Goal: Task Accomplishment & Management: Use online tool/utility

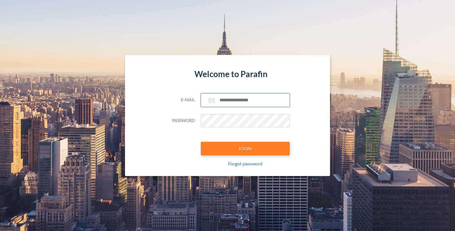
click at [227, 102] on input "text" at bounding box center [245, 101] width 89 height 14
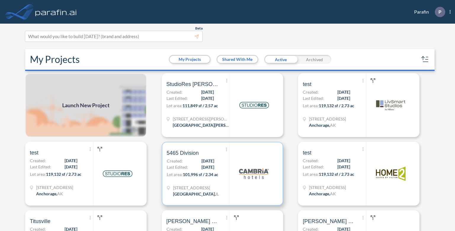
click at [201, 178] on p "Lot area: 101,996 sf / 2.34 ac" at bounding box center [198, 176] width 63 height 9
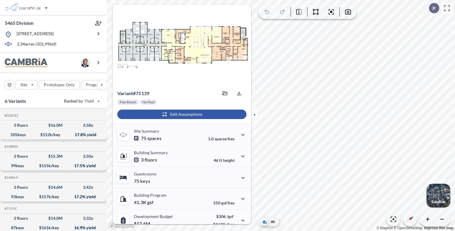
click at [175, 112] on div "button" at bounding box center [181, 114] width 129 height 9
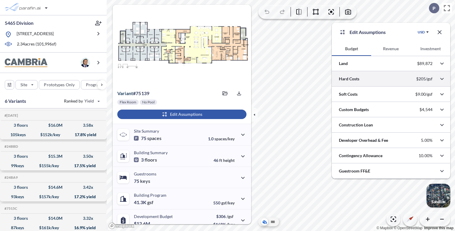
click at [350, 77] on div at bounding box center [390, 78] width 118 height 15
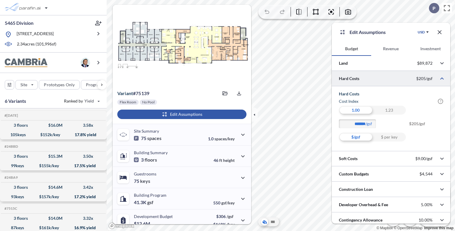
click at [385, 109] on div "1.23" at bounding box center [388, 110] width 33 height 9
click at [358, 111] on div "1.00" at bounding box center [355, 110] width 33 height 9
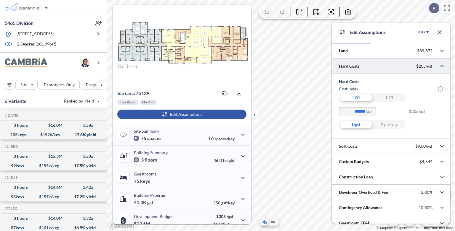
scroll to position [19, 0]
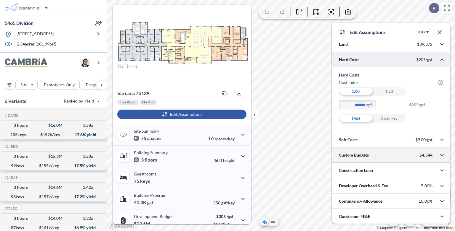
click at [386, 153] on div at bounding box center [390, 155] width 118 height 15
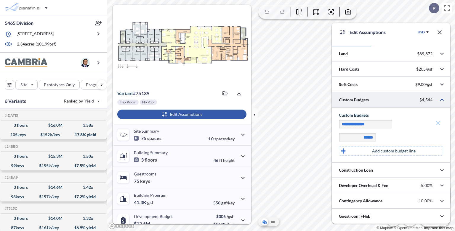
scroll to position [9, 0]
click at [403, 99] on div at bounding box center [390, 100] width 118 height 15
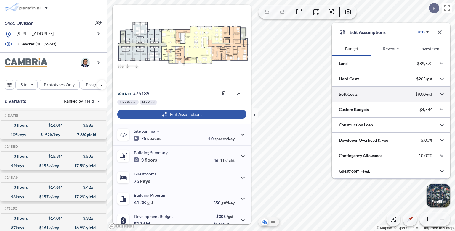
scroll to position [0, 0]
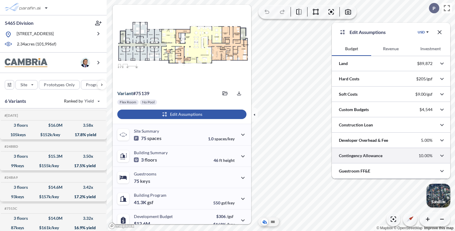
click at [386, 156] on div at bounding box center [390, 155] width 118 height 15
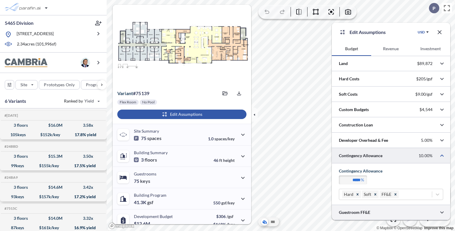
click at [408, 212] on div at bounding box center [390, 212] width 118 height 15
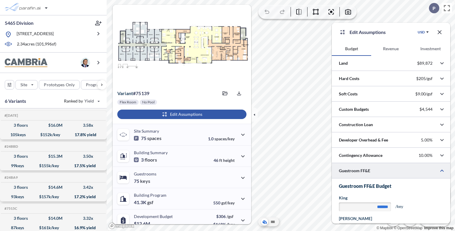
click at [398, 48] on button "Revenue" at bounding box center [390, 49] width 39 height 14
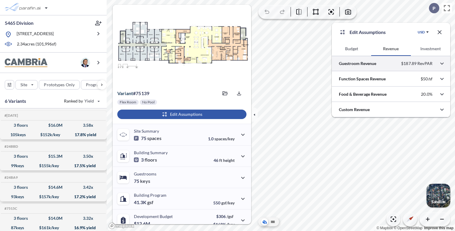
click at [395, 63] on div at bounding box center [390, 63] width 118 height 15
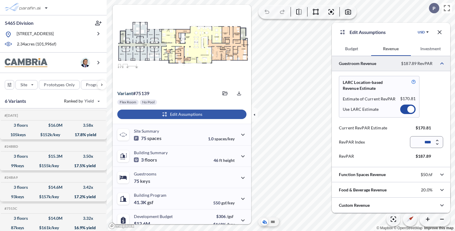
click at [403, 110] on div at bounding box center [407, 109] width 15 height 9
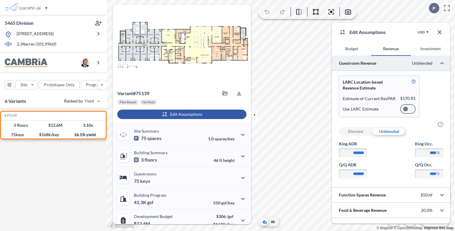
click at [358, 133] on div "Blended" at bounding box center [355, 131] width 33 height 9
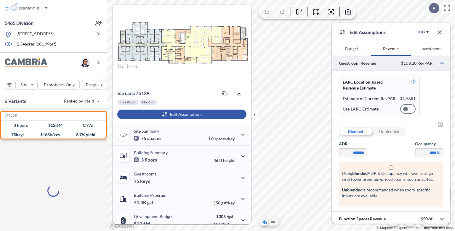
scroll to position [33, 0]
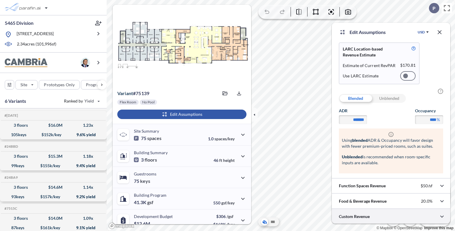
click at [379, 217] on div at bounding box center [390, 216] width 118 height 15
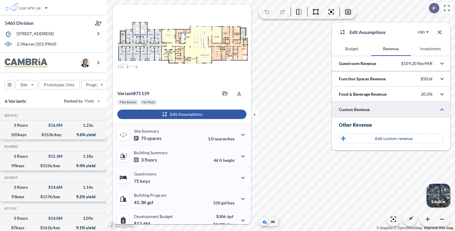
scroll to position [0, 0]
click at [378, 110] on div at bounding box center [390, 109] width 118 height 15
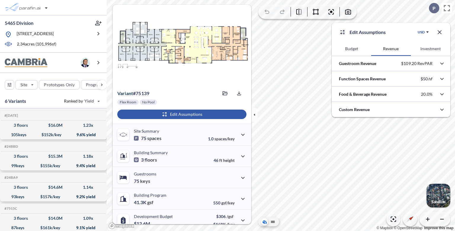
click at [436, 47] on button "Investment" at bounding box center [430, 49] width 39 height 14
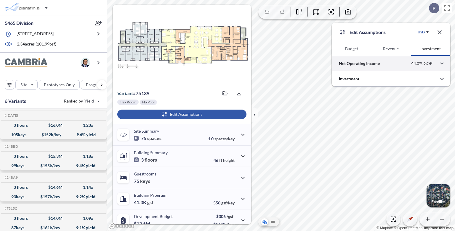
click at [391, 62] on div at bounding box center [390, 63] width 118 height 15
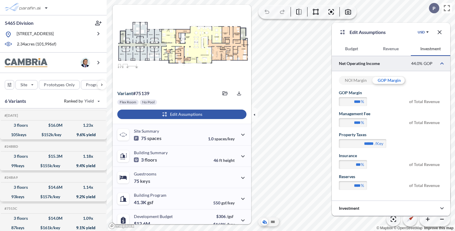
click at [355, 81] on div "NOI Margin" at bounding box center [355, 80] width 33 height 9
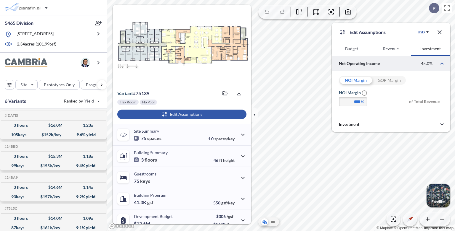
click at [385, 80] on div "GOP Margin" at bounding box center [388, 80] width 33 height 9
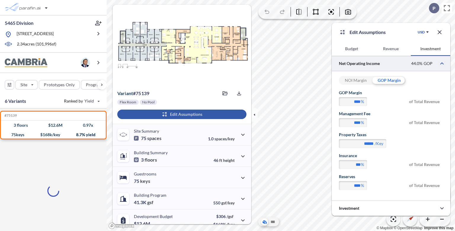
type input "****"
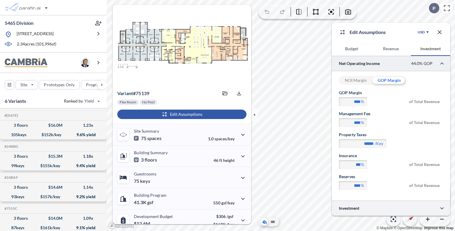
click at [374, 209] on div at bounding box center [390, 208] width 118 height 15
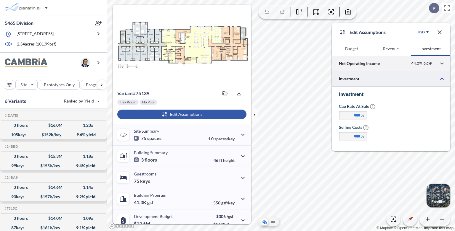
click at [373, 65] on div at bounding box center [390, 63] width 118 height 15
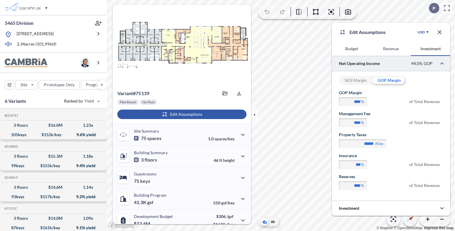
click at [358, 48] on button "Budget" at bounding box center [350, 49] width 39 height 14
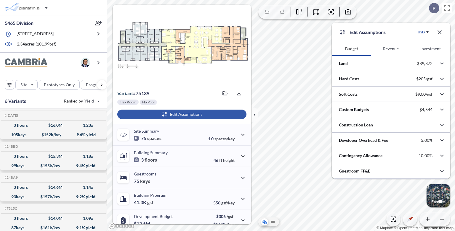
click at [394, 46] on button "Revenue" at bounding box center [390, 49] width 39 height 14
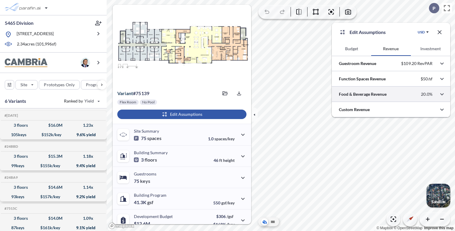
click at [398, 96] on div at bounding box center [390, 94] width 118 height 15
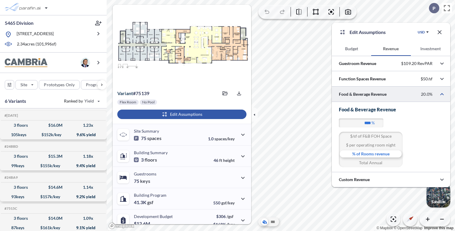
click at [379, 138] on div "$/sf of F&B FOH Space" at bounding box center [371, 136] width 64 height 9
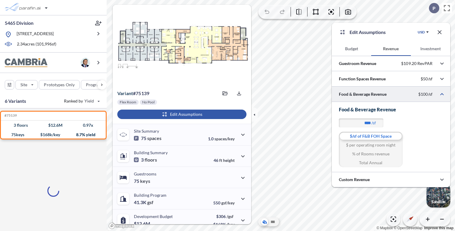
click at [381, 147] on div "$ per operating room night" at bounding box center [371, 145] width 64 height 9
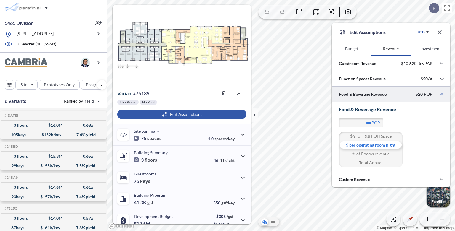
click at [374, 163] on div "Total Annual" at bounding box center [371, 163] width 64 height 9
type input "********"
click at [442, 33] on icon "button" at bounding box center [439, 32] width 7 height 7
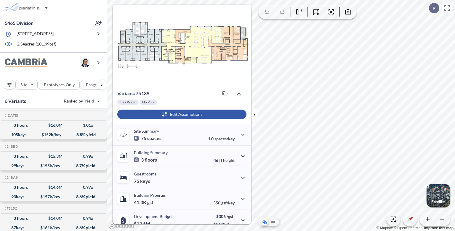
drag, startPoint x: 188, startPoint y: 118, endPoint x: 191, endPoint y: 113, distance: 5.3
click at [191, 113] on div "button" at bounding box center [181, 114] width 129 height 9
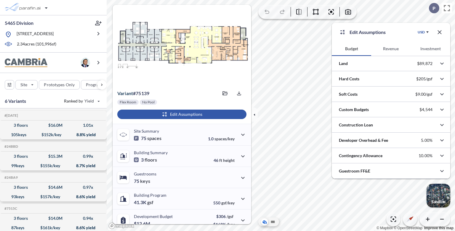
click at [387, 49] on button "Revenue" at bounding box center [390, 49] width 39 height 14
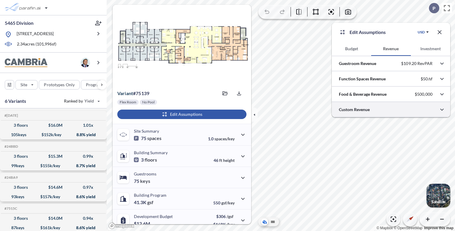
click at [386, 110] on div at bounding box center [390, 109] width 118 height 15
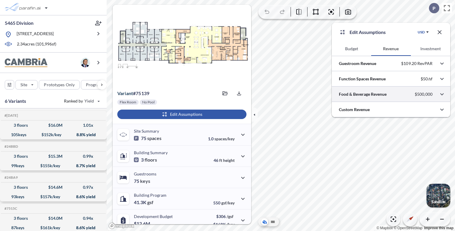
click at [386, 94] on div at bounding box center [390, 94] width 118 height 15
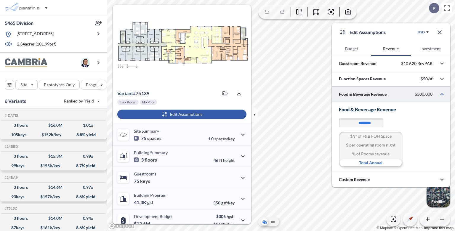
click at [386, 94] on div at bounding box center [390, 94] width 118 height 15
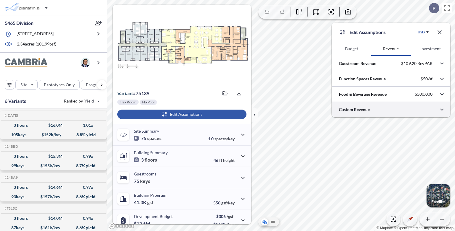
click at [385, 114] on div at bounding box center [390, 109] width 118 height 15
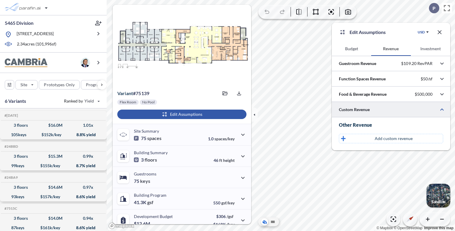
click at [385, 114] on div at bounding box center [390, 109] width 118 height 15
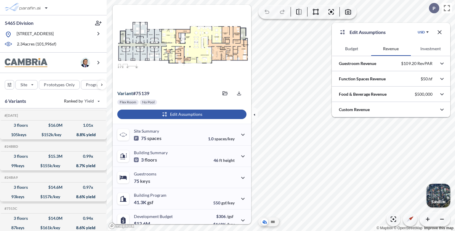
click at [441, 31] on icon "button" at bounding box center [439, 32] width 4 height 4
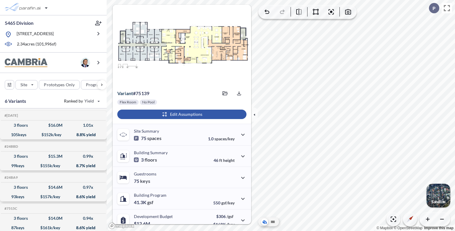
click at [232, 118] on div "button" at bounding box center [181, 114] width 129 height 9
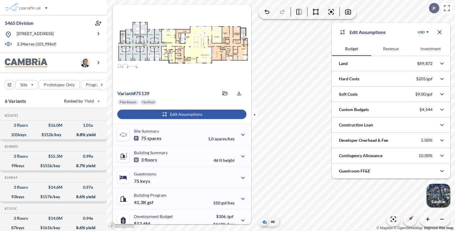
click at [436, 50] on button "Investment" at bounding box center [430, 49] width 39 height 14
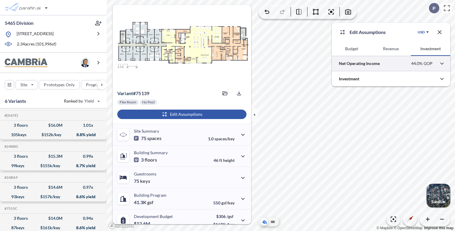
click at [397, 64] on div at bounding box center [390, 63] width 118 height 15
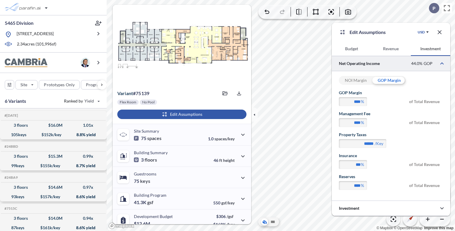
click at [397, 64] on div at bounding box center [390, 63] width 118 height 15
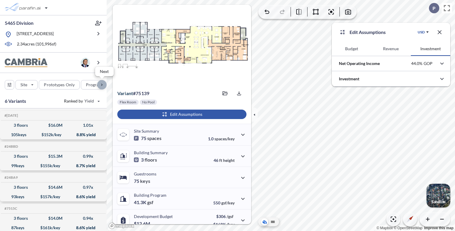
drag, startPoint x: 103, startPoint y: 89, endPoint x: 102, endPoint y: 86, distance: 3.2
click at [102, 86] on div "button" at bounding box center [101, 84] width 9 height 9
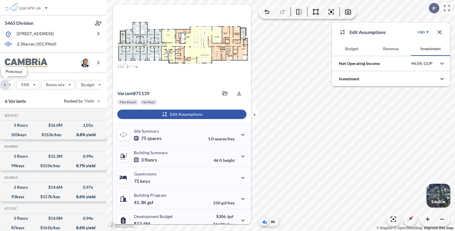
click at [2, 86] on div "button" at bounding box center [4, 84] width 9 height 9
click at [2, 86] on div "Site Prototypes Only Program Keys Floors Height FAR Room mix Budget" at bounding box center [53, 83] width 107 height 21
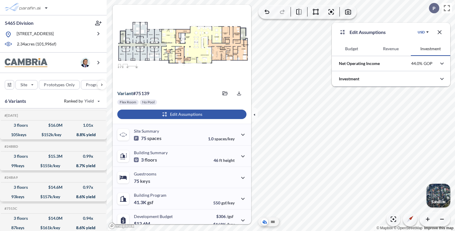
click at [2, 86] on div "Site Prototypes Only Program Keys Floors Height FAR Room mix Budget" at bounding box center [53, 83] width 107 height 21
click at [438, 33] on icon "button" at bounding box center [439, 32] width 4 height 4
